Goal: Transaction & Acquisition: Purchase product/service

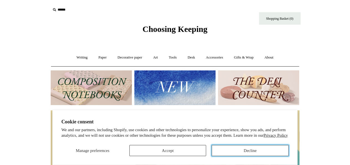
click at [214, 149] on button "Decline" at bounding box center [250, 150] width 77 height 11
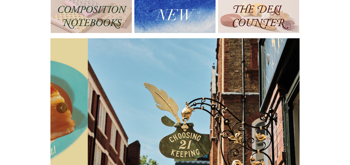
scroll to position [0, 249]
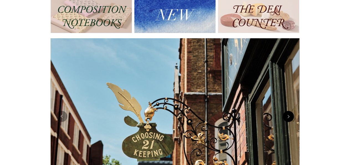
click at [286, 116] on button "Next" at bounding box center [288, 116] width 11 height 11
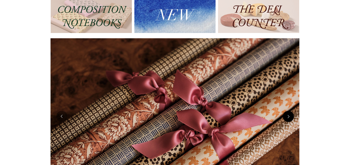
click at [286, 116] on button "Next" at bounding box center [288, 116] width 11 height 11
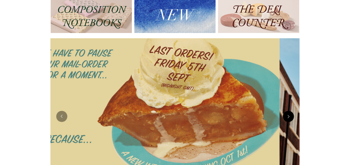
scroll to position [0, 0]
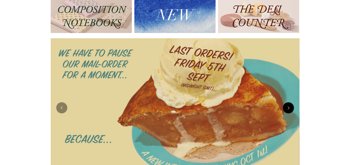
click at [286, 116] on img at bounding box center [175, 107] width 249 height 139
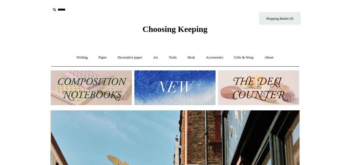
scroll to position [0, 249]
click at [85, 86] on img at bounding box center [91, 87] width 81 height 35
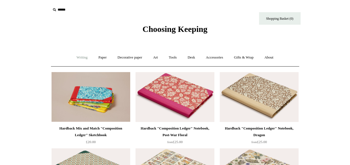
click at [76, 55] on link "Writing +" at bounding box center [81, 57] width 21 height 15
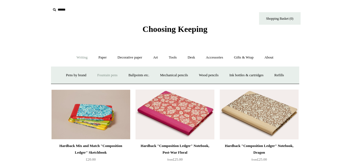
click at [104, 72] on link "Fountain pens +" at bounding box center [107, 75] width 30 height 15
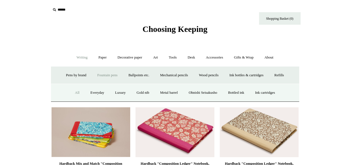
click at [73, 94] on link "All" at bounding box center [77, 92] width 15 height 15
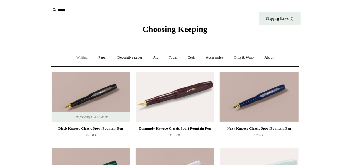
click at [81, 58] on link "Writing +" at bounding box center [81, 57] width 21 height 15
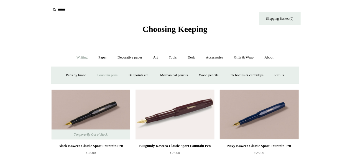
click at [97, 75] on link "Fountain pens +" at bounding box center [107, 75] width 30 height 15
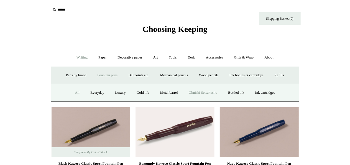
click at [201, 93] on link "Ohnishi Seisakusho" at bounding box center [203, 92] width 39 height 15
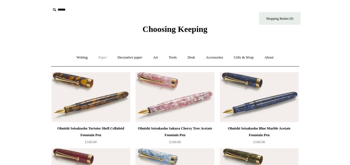
click at [99, 57] on link "Paper +" at bounding box center [102, 57] width 18 height 15
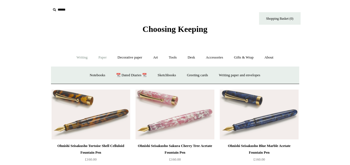
click at [81, 57] on link "Writing +" at bounding box center [81, 57] width 21 height 15
click at [99, 79] on link "Fountain pens +" at bounding box center [107, 75] width 30 height 15
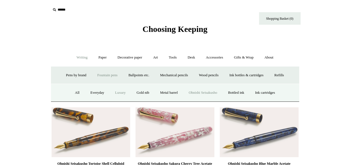
click at [115, 92] on link "Luxury" at bounding box center [120, 92] width 21 height 15
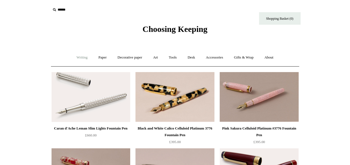
click at [76, 56] on link "Writing +" at bounding box center [81, 57] width 21 height 15
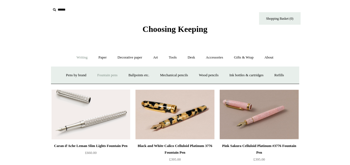
click at [98, 75] on link "Fountain pens +" at bounding box center [107, 75] width 30 height 15
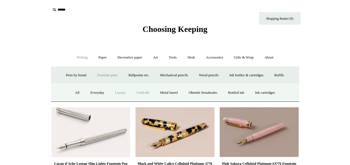
click at [140, 90] on link "Gold nib" at bounding box center [143, 92] width 23 height 15
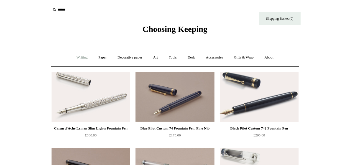
click at [77, 57] on link "Writing +" at bounding box center [81, 57] width 21 height 15
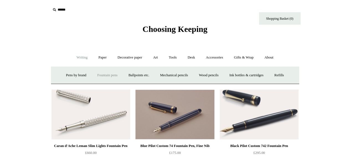
click at [99, 73] on link "Fountain pens +" at bounding box center [107, 75] width 30 height 15
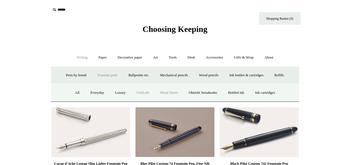
click at [165, 94] on link "Metal barrel" at bounding box center [169, 92] width 28 height 15
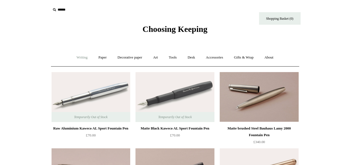
click at [80, 59] on link "Writing +" at bounding box center [81, 57] width 21 height 15
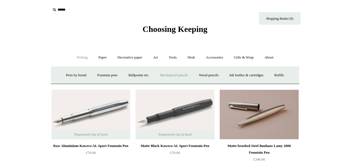
click at [172, 75] on link "Mechanical pencils +" at bounding box center [174, 75] width 38 height 15
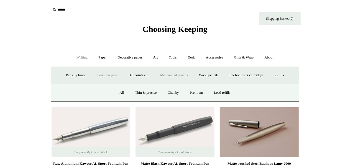
click at [106, 75] on link "Fountain pens +" at bounding box center [107, 75] width 30 height 15
click at [235, 89] on link "Bottled ink" at bounding box center [236, 92] width 26 height 15
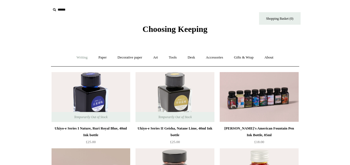
click at [81, 57] on link "Writing +" at bounding box center [81, 57] width 21 height 15
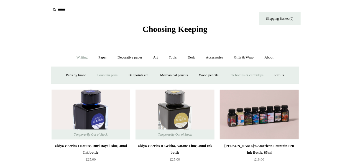
click at [95, 73] on link "Fountain pens +" at bounding box center [107, 75] width 30 height 15
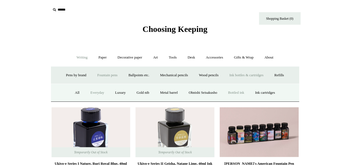
click at [89, 89] on link "Everyday" at bounding box center [97, 92] width 24 height 15
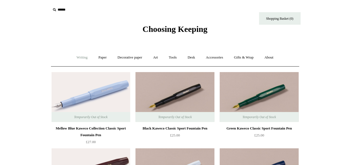
click at [76, 56] on link "Writing +" at bounding box center [81, 57] width 21 height 15
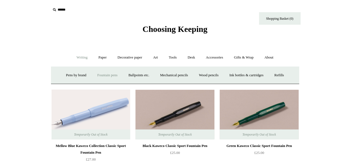
click at [103, 75] on link "Fountain pens +" at bounding box center [107, 75] width 30 height 15
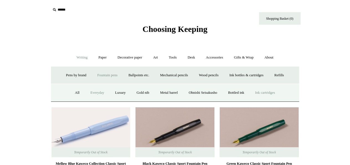
click at [270, 93] on link "Ink cartridges" at bounding box center [265, 92] width 30 height 15
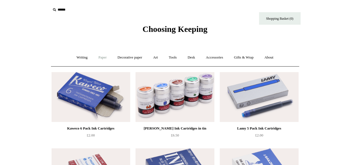
click at [101, 59] on link "Paper +" at bounding box center [102, 57] width 18 height 15
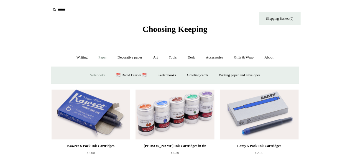
click at [98, 79] on link "Notebooks +" at bounding box center [97, 75] width 25 height 15
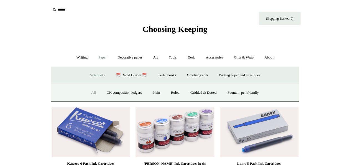
click at [91, 90] on link "All" at bounding box center [93, 92] width 15 height 15
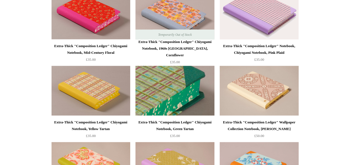
scroll to position [385, 0]
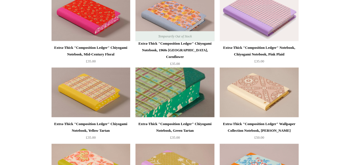
click at [175, 91] on img at bounding box center [174, 93] width 79 height 50
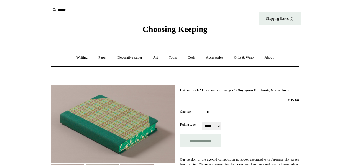
select select "*****"
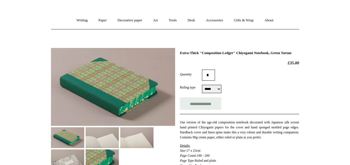
scroll to position [38, 0]
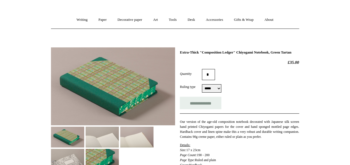
click at [101, 136] on img at bounding box center [102, 137] width 33 height 21
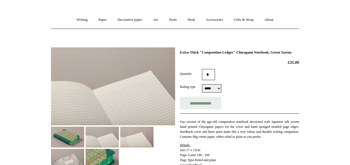
click at [142, 136] on img at bounding box center [136, 137] width 33 height 21
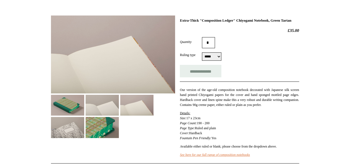
scroll to position [70, 0]
click at [103, 123] on img at bounding box center [102, 127] width 33 height 21
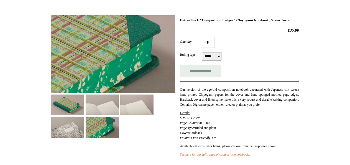
click at [62, 124] on img at bounding box center [67, 127] width 33 height 21
